Goal: Information Seeking & Learning: Learn about a topic

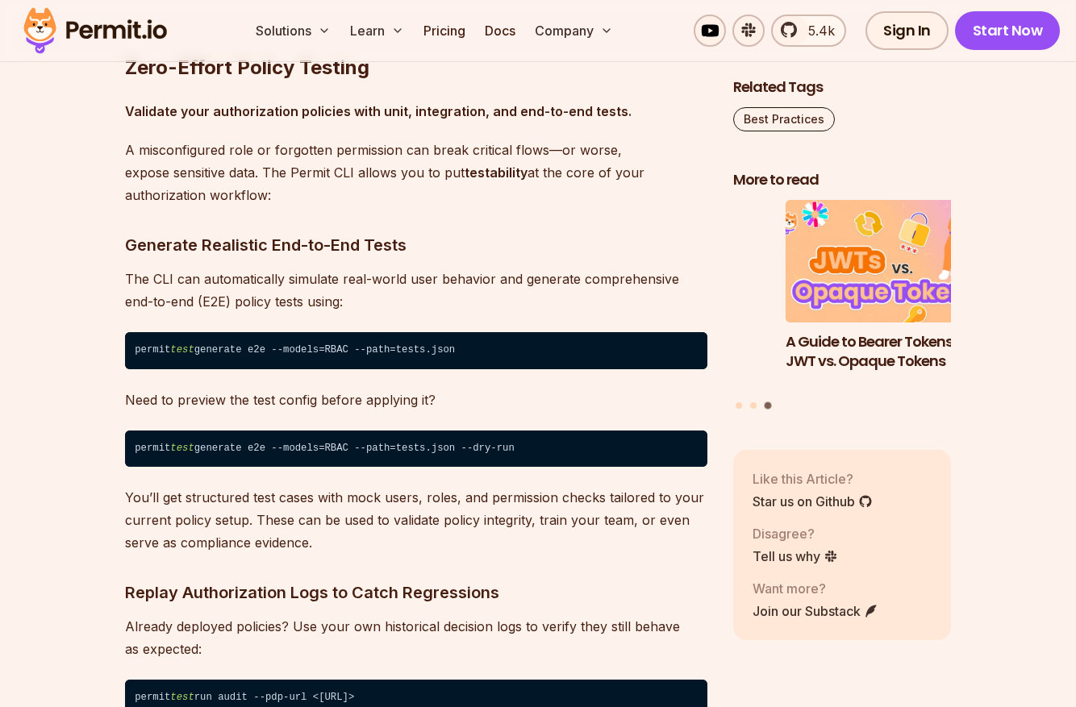
scroll to position [6687, 0]
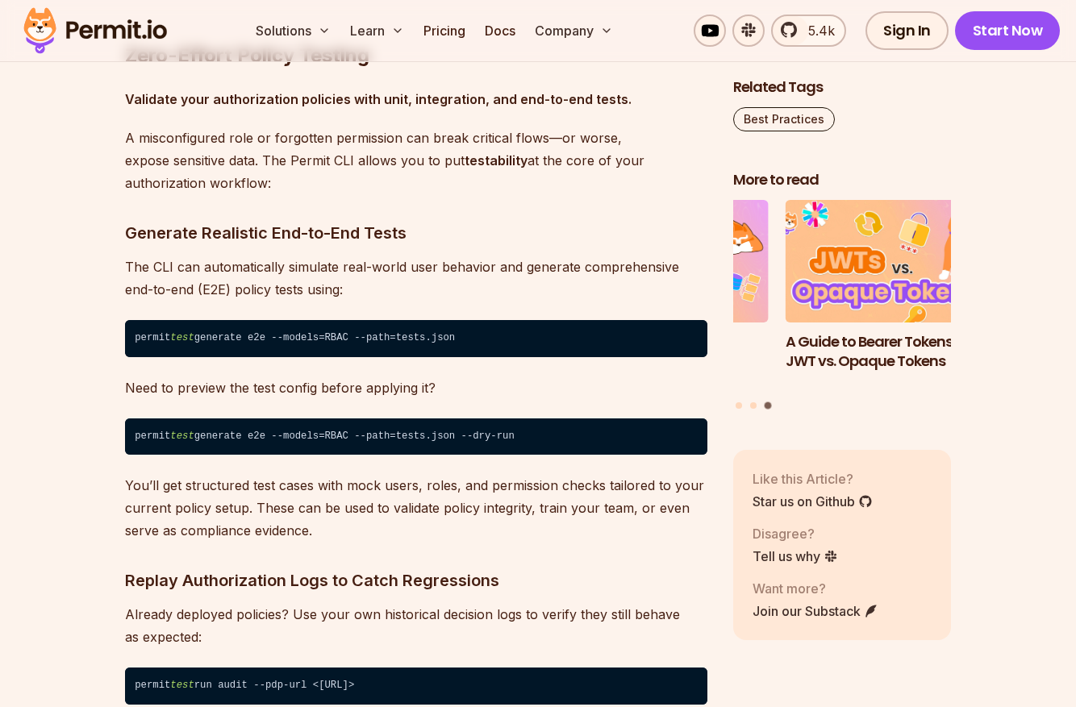
click at [359, 542] on p "You’ll get structured test cases with mock users, roles, and permission checks …" at bounding box center [416, 508] width 582 height 68
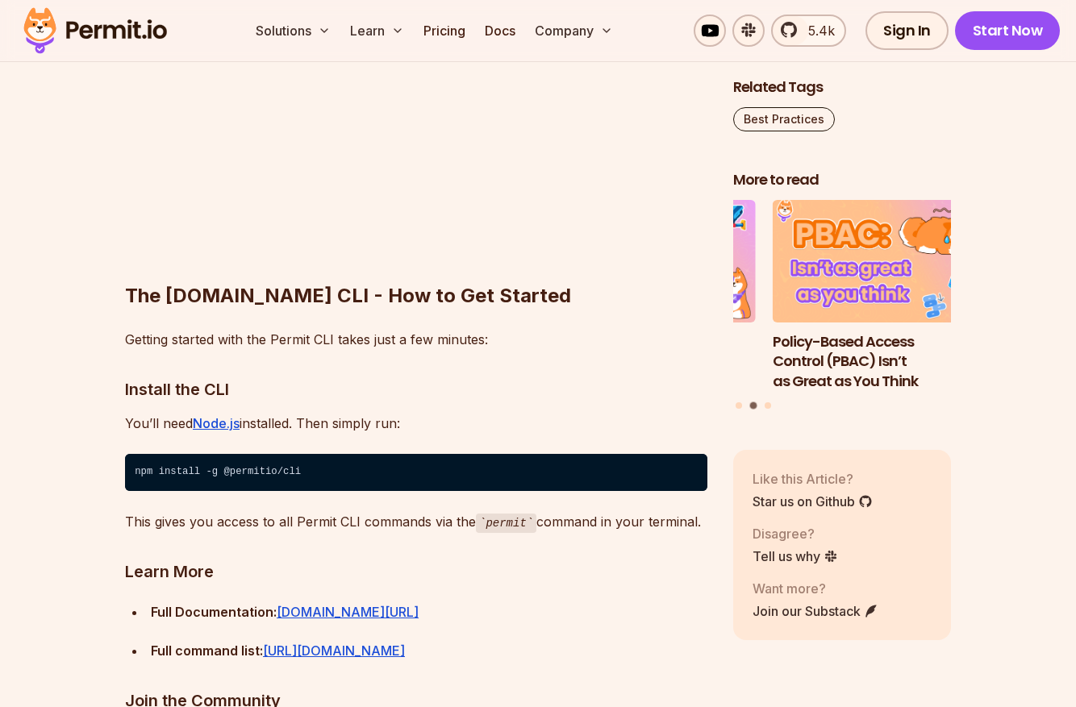
scroll to position [12070, 0]
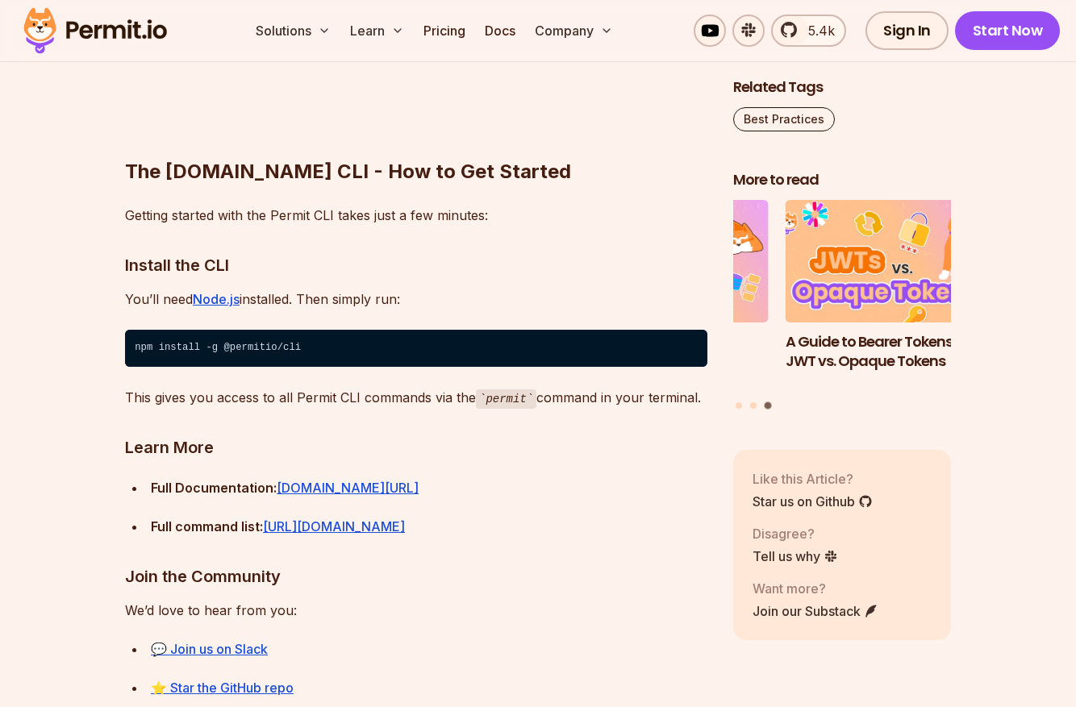
click at [293, 227] on p "Getting started with the Permit CLI takes just a few minutes:" at bounding box center [416, 215] width 582 height 23
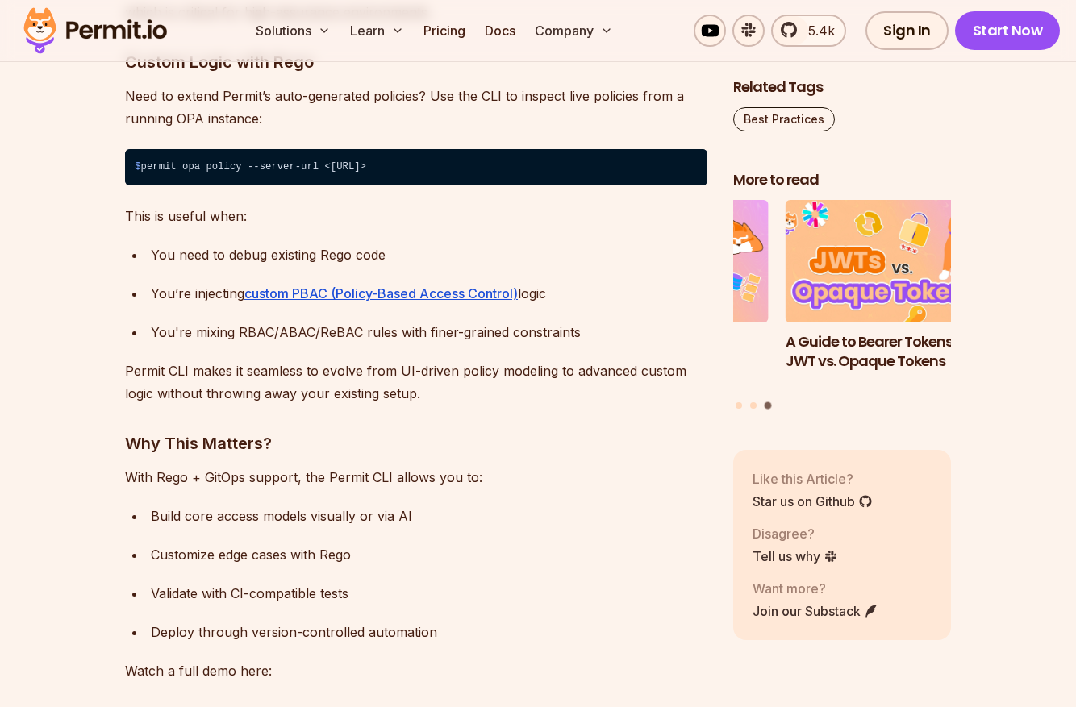
scroll to position [10945, 0]
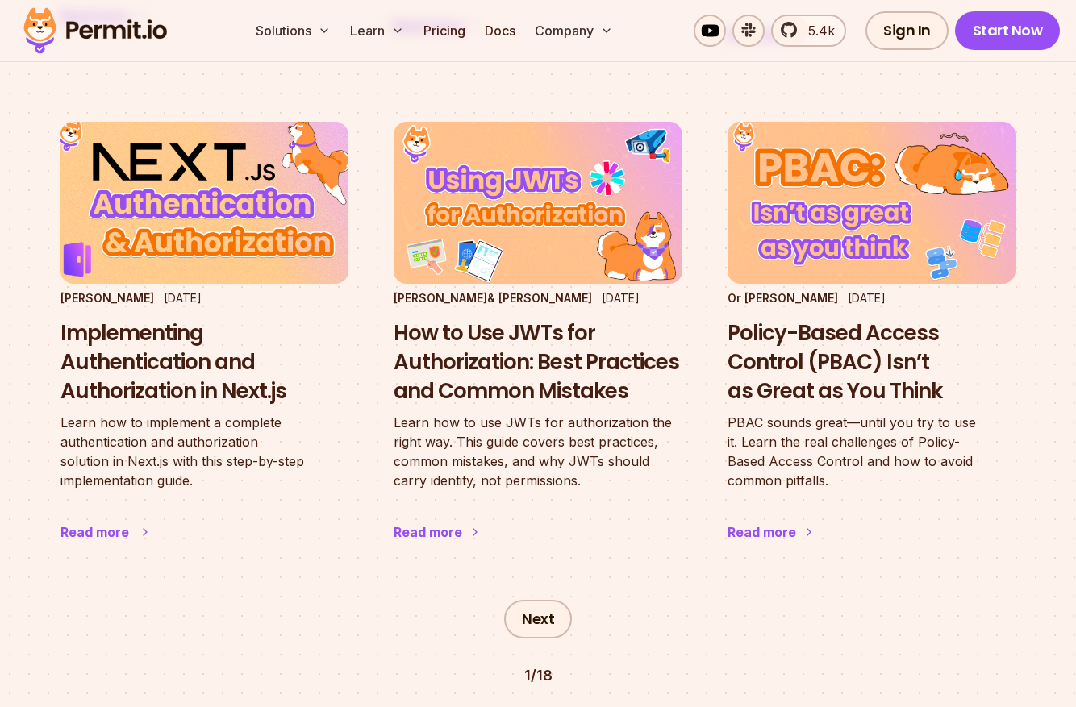
scroll to position [2665, 0]
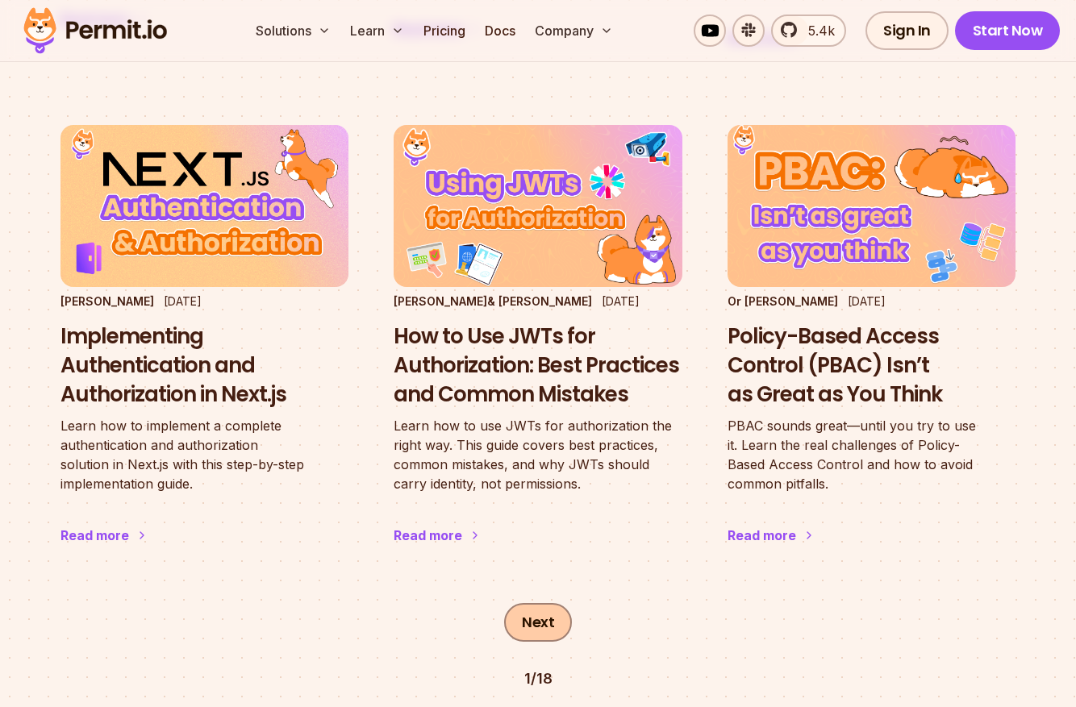
click at [524, 603] on link "Next" at bounding box center [538, 622] width 68 height 39
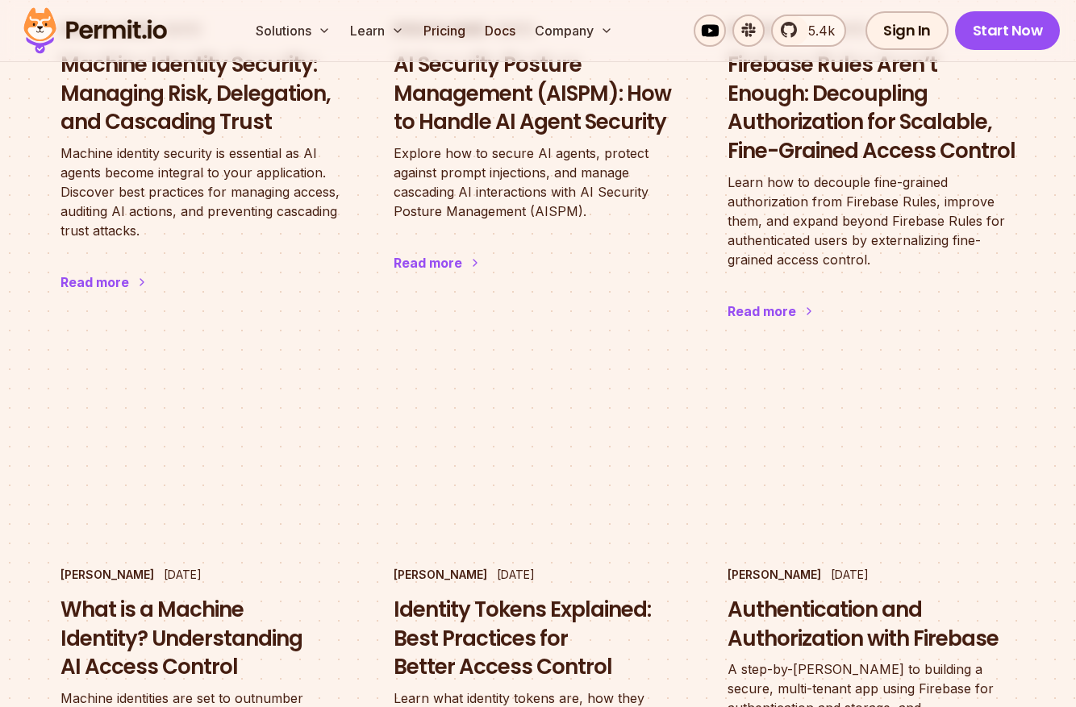
scroll to position [2754, 0]
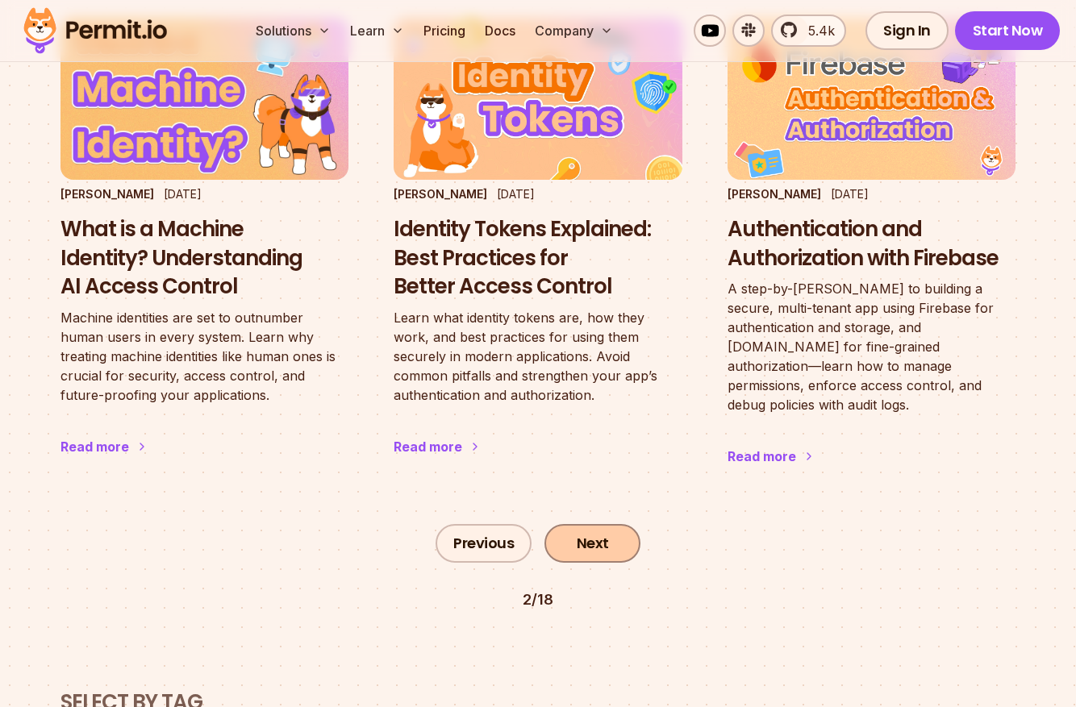
click at [587, 524] on link "Next" at bounding box center [592, 543] width 96 height 39
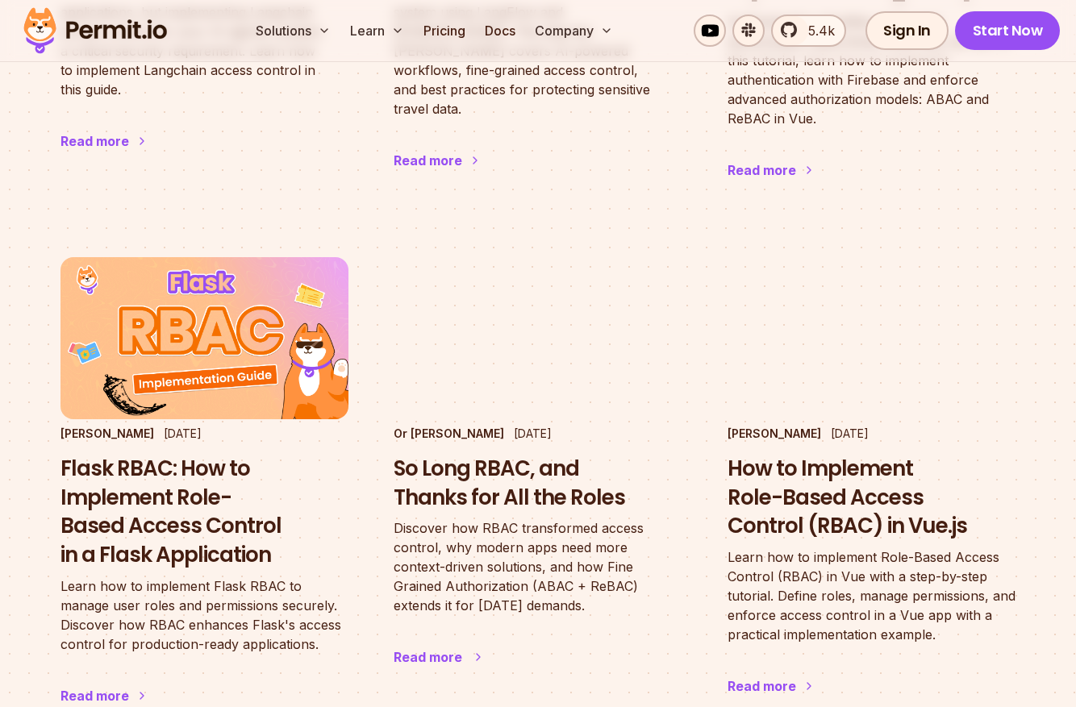
scroll to position [2619, 0]
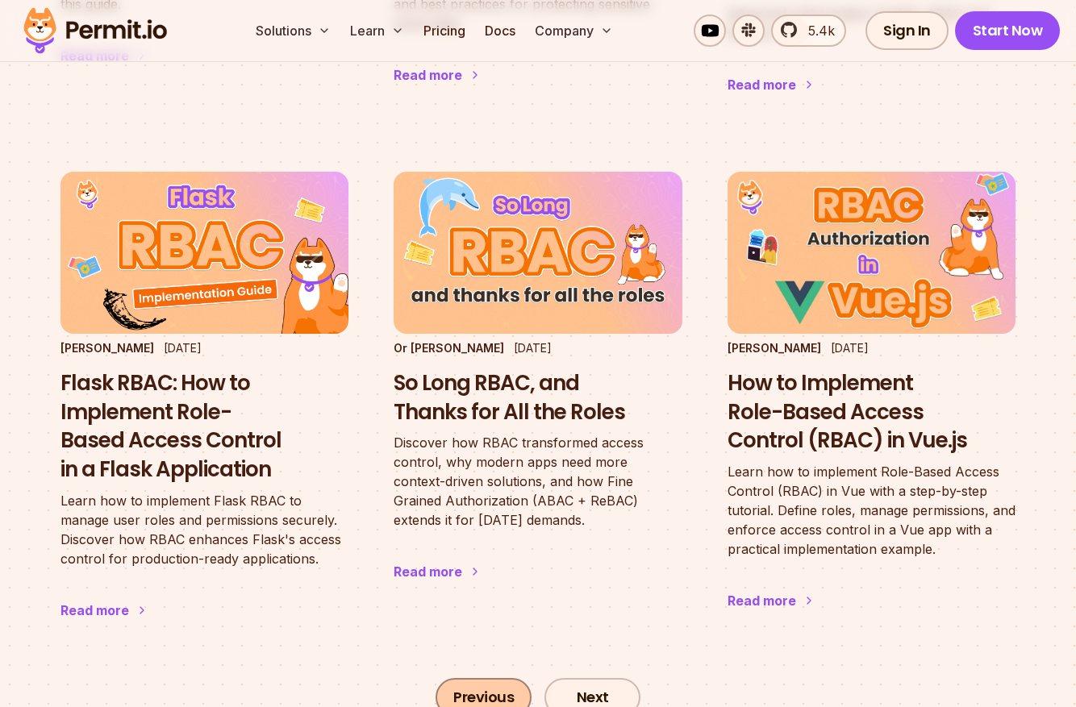
click at [486, 678] on link "Previous" at bounding box center [484, 697] width 96 height 39
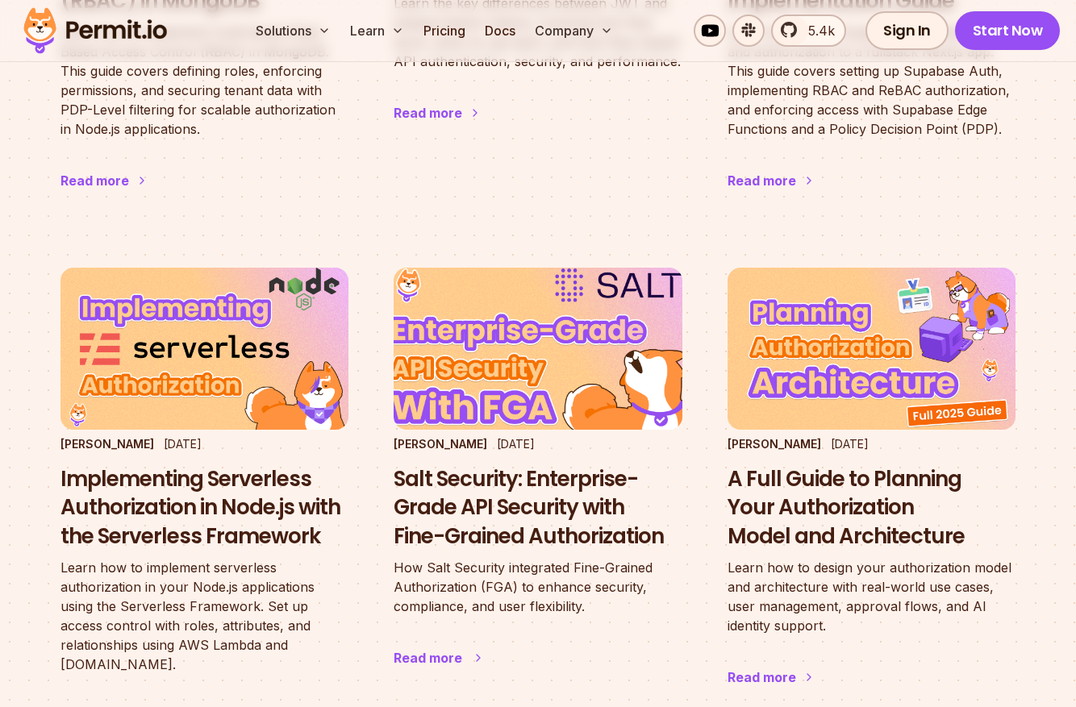
scroll to position [1547, 0]
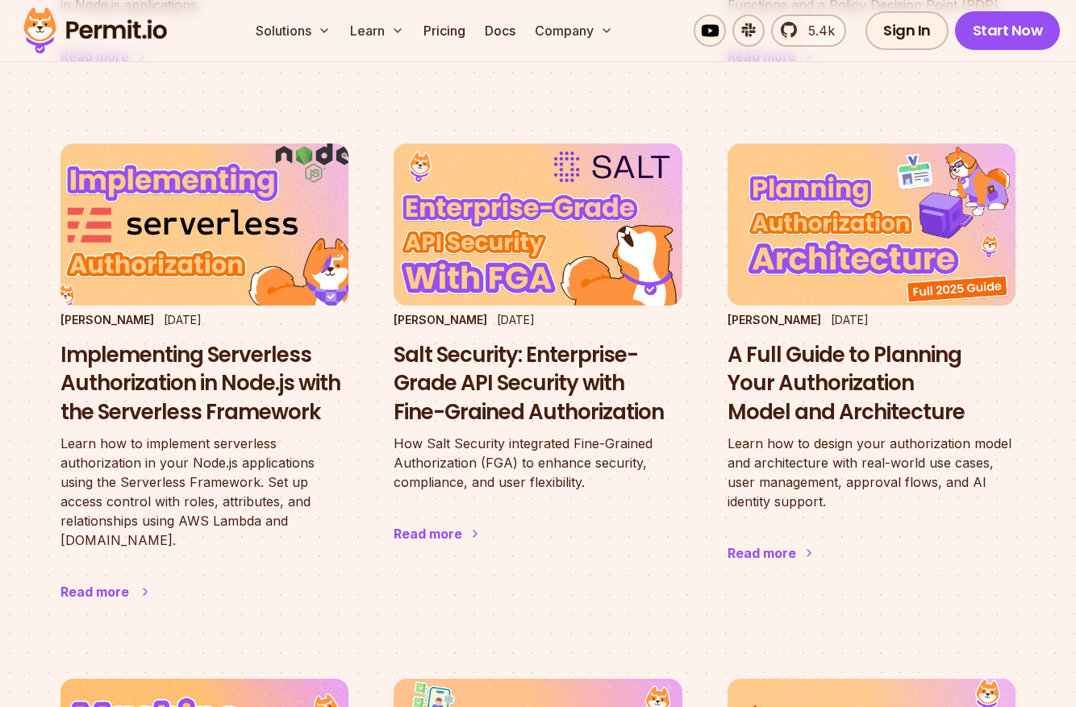
click at [182, 349] on h3 "Implementing Serverless Authorization in Node.js with the Serverless Framework" at bounding box center [204, 384] width 288 height 86
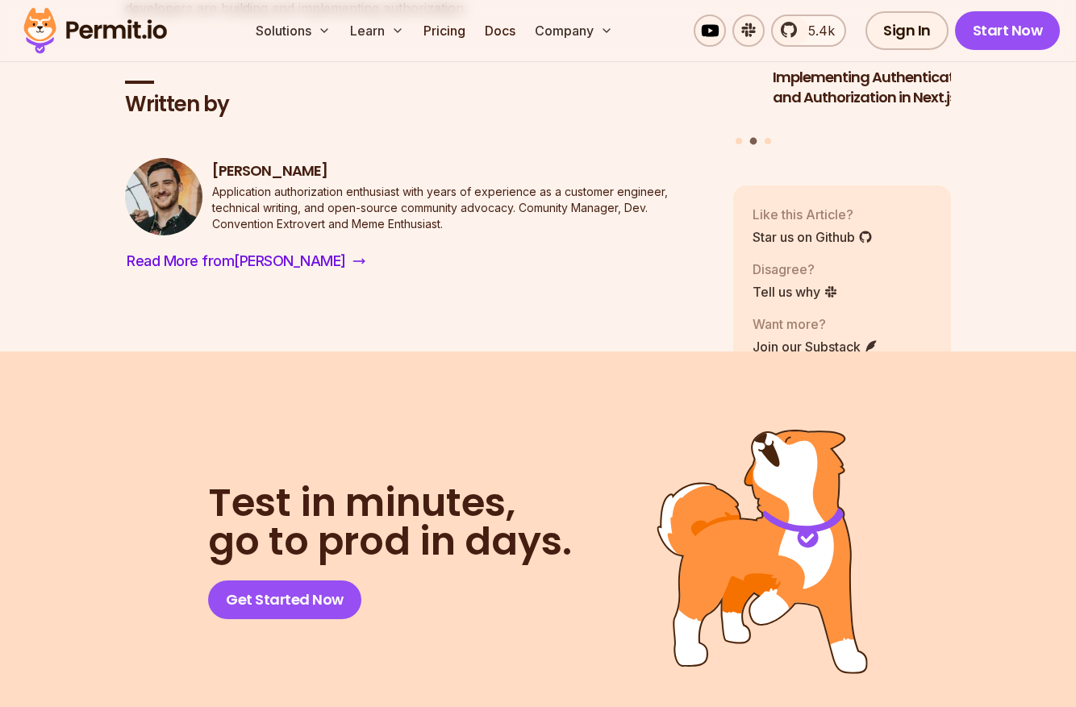
scroll to position [19660, 0]
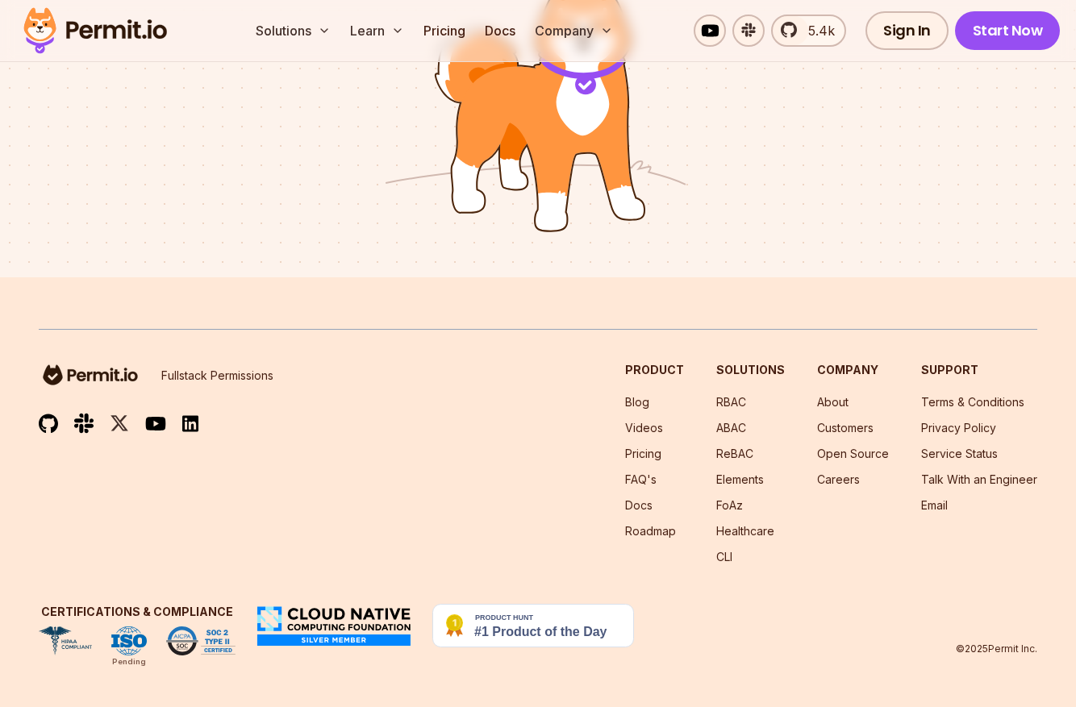
scroll to position [1547, 0]
